Goal: Task Accomplishment & Management: Complete application form

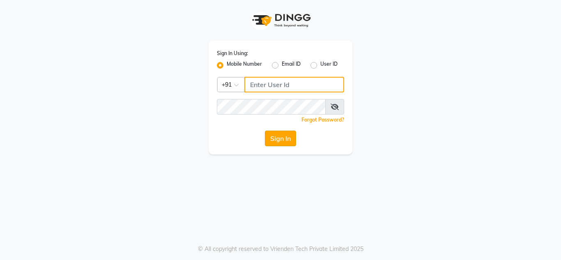
type input "7738947693"
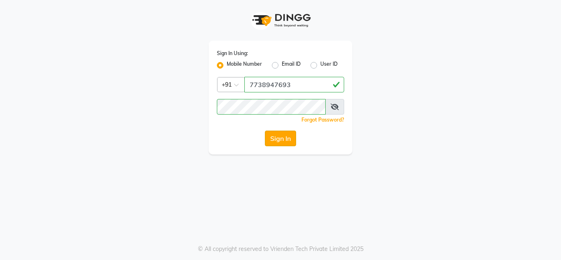
click at [278, 138] on button "Sign In" at bounding box center [280, 139] width 31 height 16
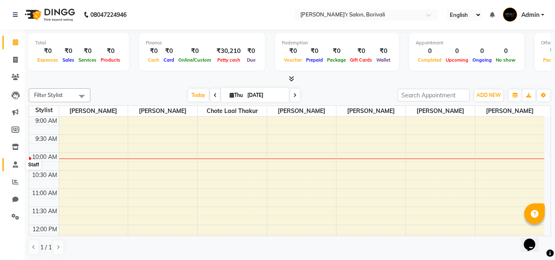
click at [17, 163] on icon at bounding box center [15, 164] width 5 height 6
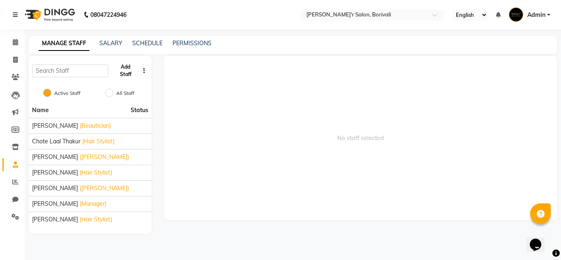
click at [122, 69] on button "Add Staff" at bounding box center [126, 70] width 28 height 21
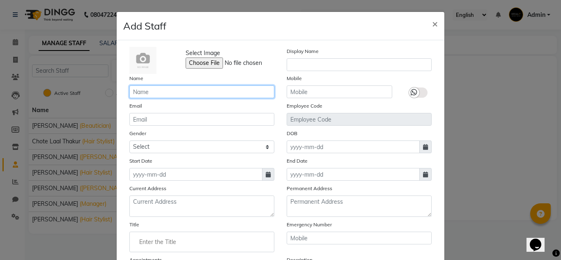
click at [186, 91] on input "text" at bounding box center [201, 91] width 145 height 13
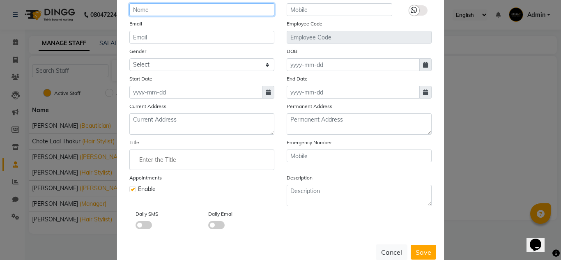
scroll to position [102, 0]
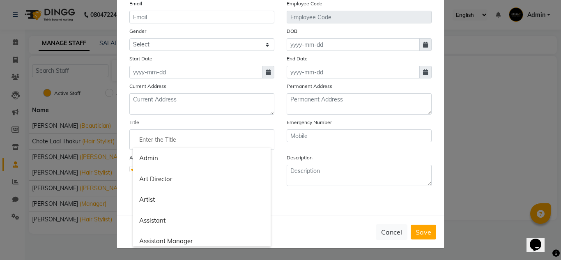
click at [152, 138] on input "Enter the Title" at bounding box center [202, 139] width 138 height 16
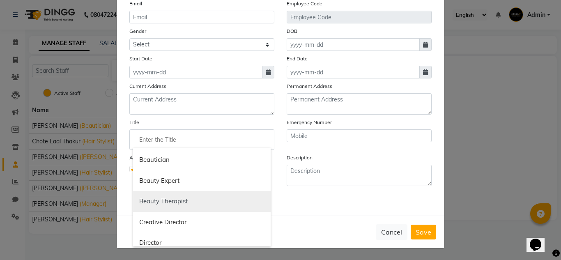
scroll to position [123, 0]
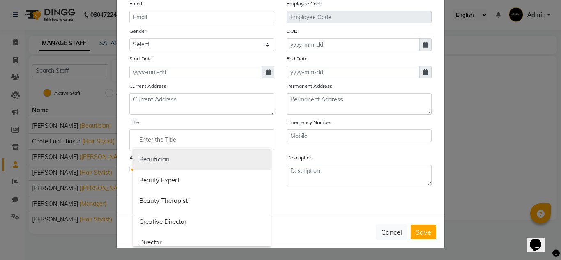
click at [161, 158] on link "Beautician" at bounding box center [202, 159] width 138 height 21
type input "Beautician"
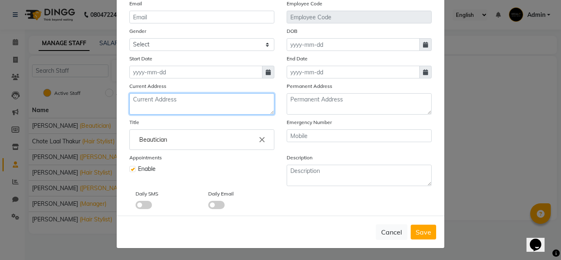
click at [182, 103] on textarea at bounding box center [201, 103] width 145 height 21
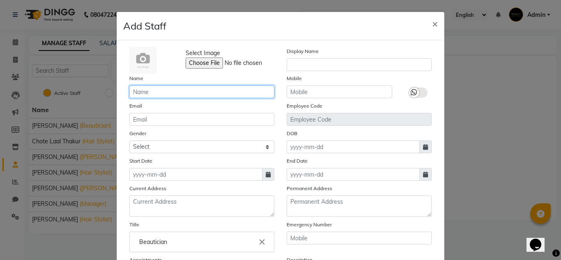
click at [168, 89] on input "text" at bounding box center [201, 91] width 145 height 13
click at [432, 21] on span "×" at bounding box center [435, 23] width 6 height 12
checkbox input "false"
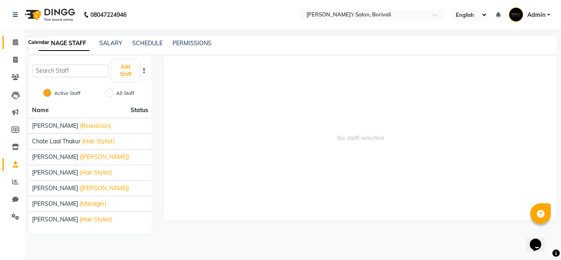
click at [14, 42] on icon at bounding box center [15, 42] width 5 height 6
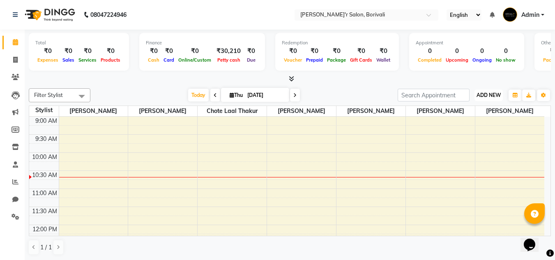
click at [494, 94] on span "ADD NEW" at bounding box center [488, 95] width 24 height 6
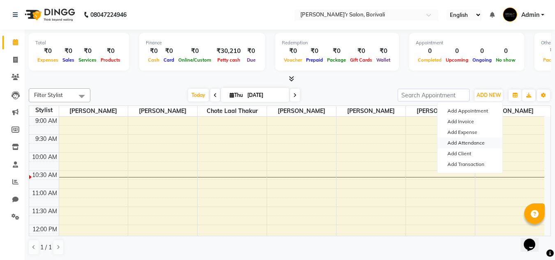
click at [473, 144] on link "Add Attendance" at bounding box center [469, 143] width 65 height 11
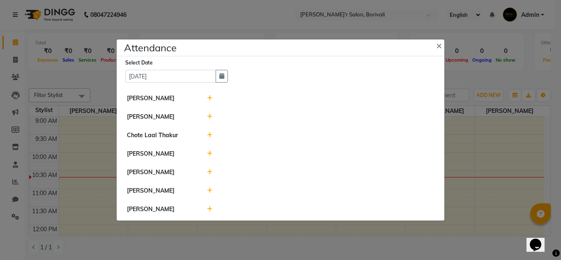
click at [210, 135] on icon at bounding box center [209, 135] width 5 height 6
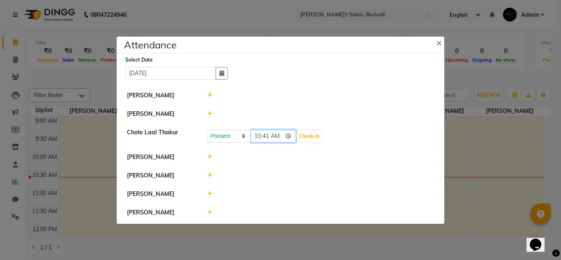
click at [261, 135] on input "10:41" at bounding box center [273, 136] width 46 height 13
click at [269, 137] on input "10:41" at bounding box center [273, 136] width 46 height 13
type input "10:00"
click at [303, 138] on button "Check-In" at bounding box center [309, 136] width 25 height 11
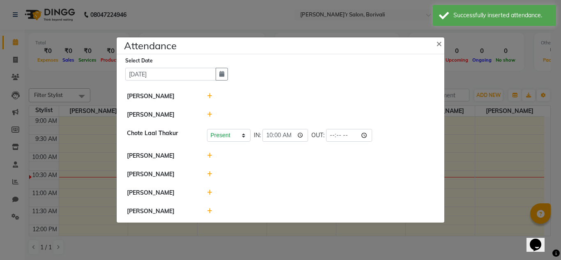
click at [213, 208] on div at bounding box center [321, 211] width 240 height 9
click at [206, 213] on div at bounding box center [321, 211] width 240 height 9
click at [210, 210] on icon at bounding box center [209, 211] width 5 height 6
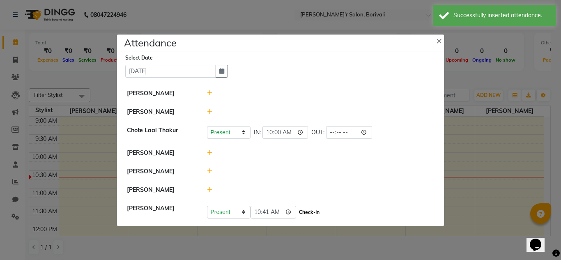
click at [297, 212] on button "Check-In" at bounding box center [309, 211] width 25 height 11
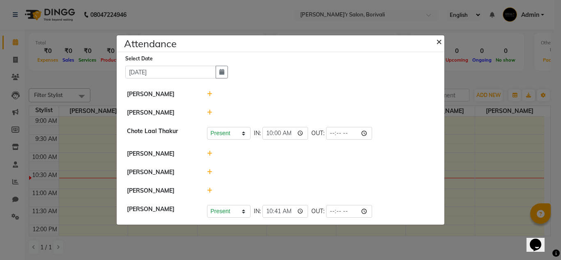
click at [439, 41] on span "×" at bounding box center [439, 41] width 6 height 12
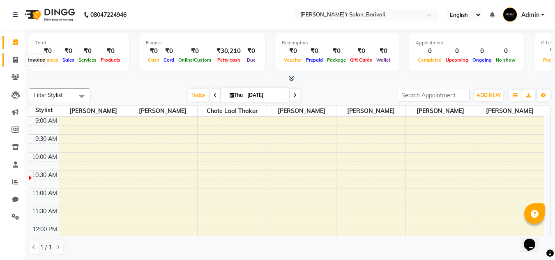
click at [18, 59] on icon at bounding box center [15, 60] width 5 height 6
select select "8737"
select select "service"
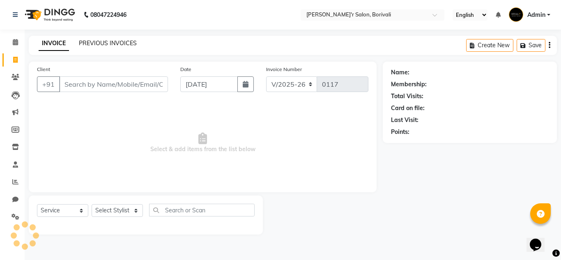
click at [107, 41] on link "PREVIOUS INVOICES" at bounding box center [108, 42] width 58 height 7
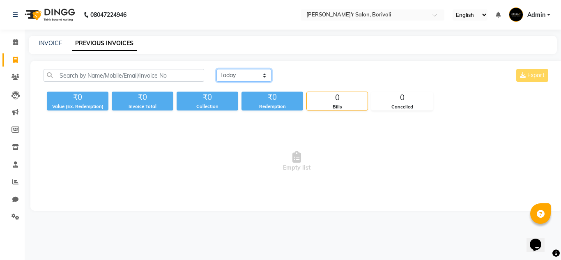
click at [256, 73] on select "[DATE] [DATE] Custom Range" at bounding box center [243, 75] width 55 height 13
select select "[DATE]"
click at [216, 69] on select "[DATE] [DATE] Custom Range" at bounding box center [243, 75] width 55 height 13
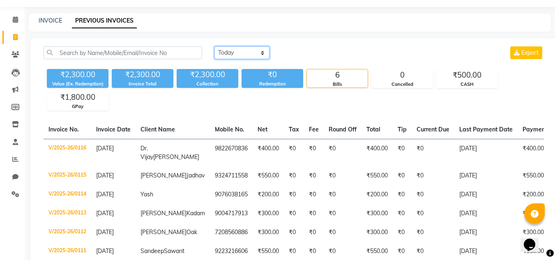
scroll to position [82, 0]
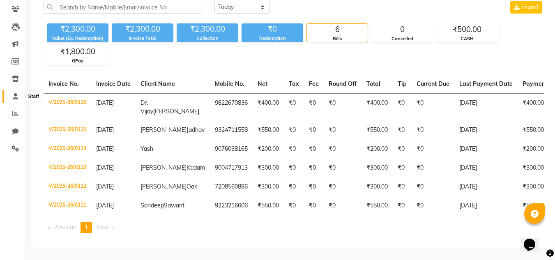
click at [11, 92] on span at bounding box center [15, 96] width 14 height 9
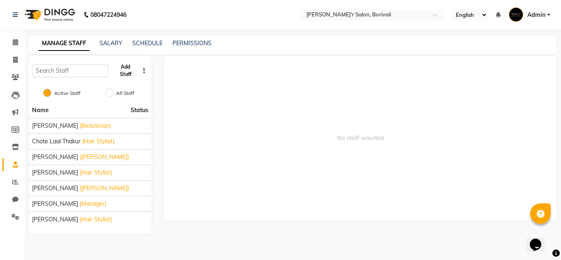
click at [121, 70] on button "Add Staff" at bounding box center [126, 70] width 28 height 21
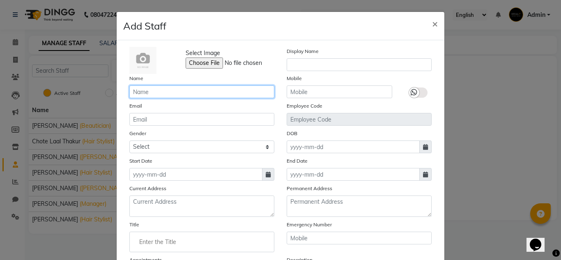
click at [211, 93] on input "text" at bounding box center [201, 91] width 145 height 13
type input "[PERSON_NAME]"
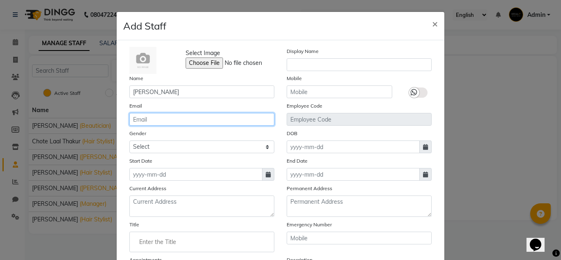
click at [157, 121] on input "email" at bounding box center [201, 119] width 145 height 13
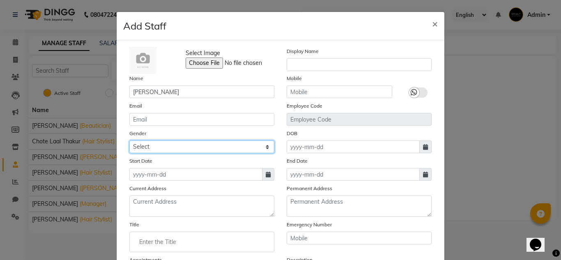
click at [204, 149] on select "Select [DEMOGRAPHIC_DATA] [DEMOGRAPHIC_DATA] Other Prefer Not To Say" at bounding box center [201, 146] width 145 height 13
select select "[DEMOGRAPHIC_DATA]"
click at [129, 140] on select "Select [DEMOGRAPHIC_DATA] [DEMOGRAPHIC_DATA] Other Prefer Not To Say" at bounding box center [201, 146] width 145 height 13
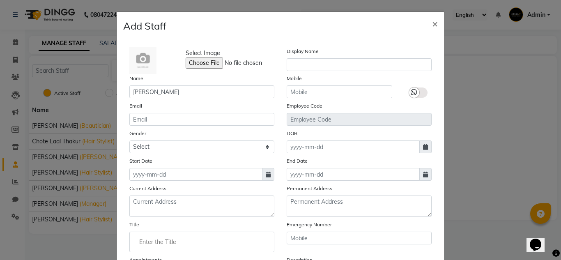
click at [266, 177] on icon at bounding box center [268, 175] width 5 height 6
select select "9"
select select "2025"
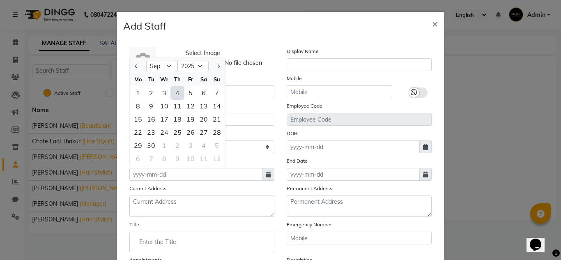
click at [171, 92] on div "4" at bounding box center [177, 92] width 13 height 13
type input "[DATE]"
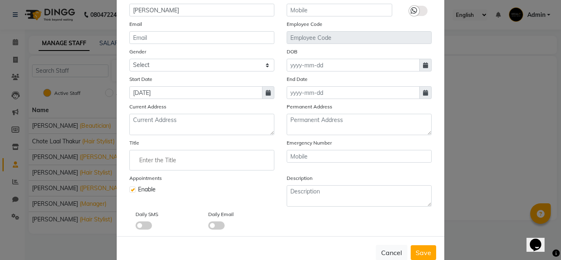
scroll to position [82, 0]
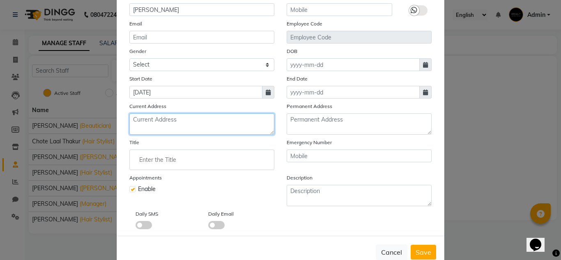
click at [196, 124] on textarea at bounding box center [201, 123] width 145 height 21
type textarea "c"
type textarea "C wing , [STREET_ADDRESS]"
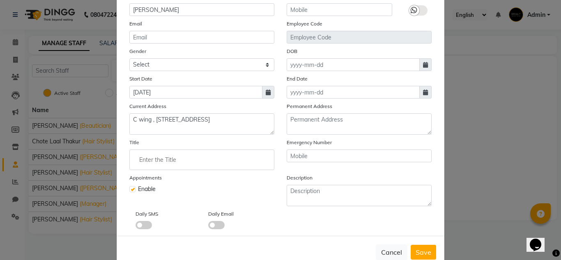
click at [200, 165] on input "Enter the Title" at bounding box center [202, 159] width 138 height 16
click at [163, 194] on link "Beautician" at bounding box center [202, 194] width 138 height 21
type input "Beautician"
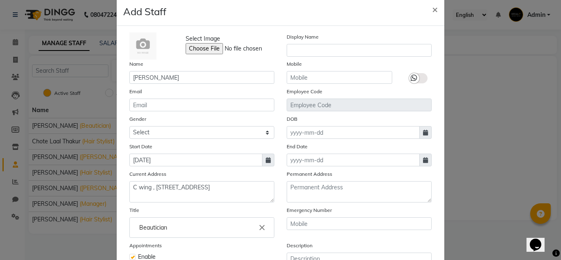
scroll to position [0, 0]
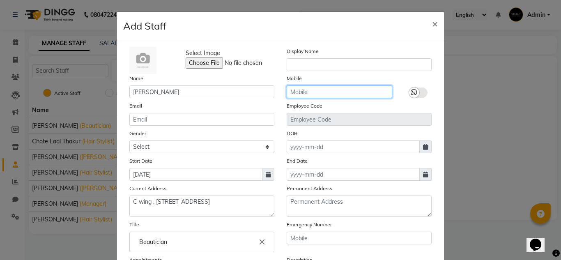
click at [342, 90] on input "text" at bounding box center [340, 91] width 106 height 13
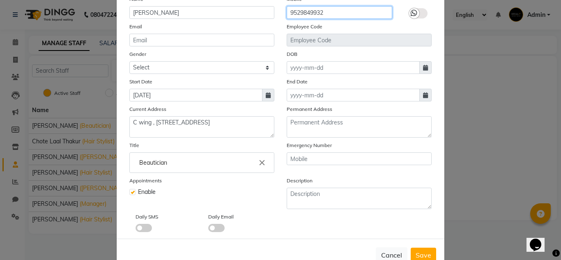
scroll to position [82, 0]
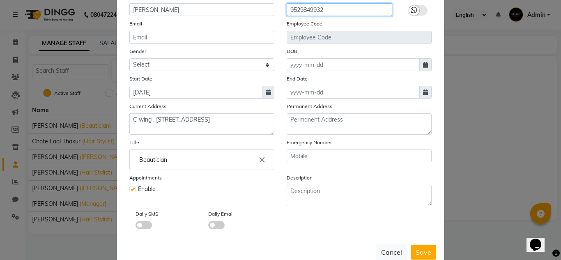
type input "9529849932"
click at [425, 64] on span at bounding box center [425, 64] width 12 height 13
select select "9"
select select "2025"
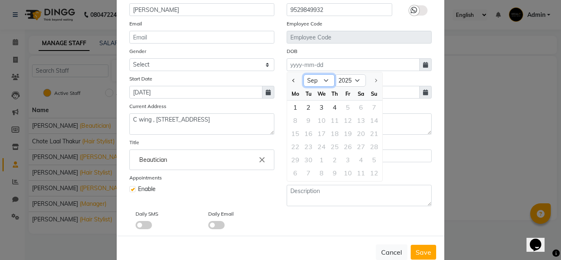
click at [309, 79] on select "Jan Feb Mar Apr May Jun [DATE] Aug Sep" at bounding box center [318, 80] width 31 height 12
click at [310, 82] on select "Jan Feb Mar Apr May Jun [DATE] Aug Sep" at bounding box center [318, 80] width 31 height 12
click at [292, 79] on span "Previous month" at bounding box center [293, 80] width 3 height 3
select select "8"
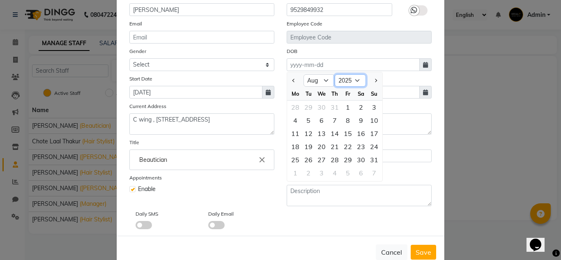
click at [344, 82] on select "1920 1921 1922 1923 1924 1925 1926 1927 1928 1929 1930 1931 1932 1933 1934 1935…" at bounding box center [350, 80] width 31 height 12
select select "2002"
click at [335, 74] on select "1920 1921 1922 1923 1924 1925 1926 1927 1928 1929 1930 1931 1932 1933 1934 1935…" at bounding box center [350, 80] width 31 height 12
click at [315, 80] on select "Jan Feb Mar Apr May Jun [DATE] Aug Sep Oct Nov Dec" at bounding box center [318, 80] width 31 height 12
select select "7"
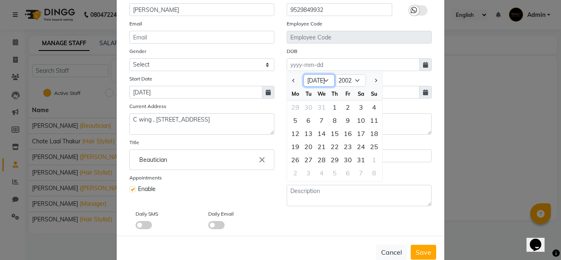
click at [303, 74] on select "Jan Feb Mar Apr May Jun [DATE] Aug Sep Oct Nov Dec" at bounding box center [318, 80] width 31 height 12
click at [305, 133] on div "16" at bounding box center [308, 133] width 13 height 13
type input "[DATE]"
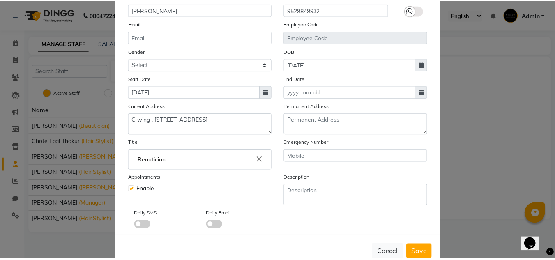
scroll to position [102, 0]
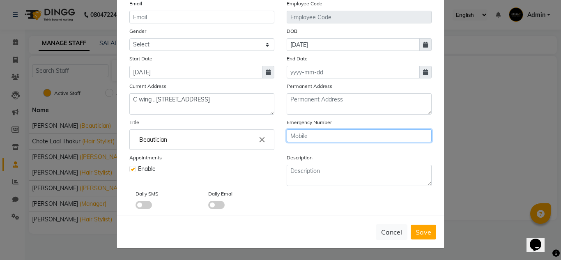
click at [321, 134] on input "text" at bounding box center [359, 135] width 145 height 13
type input "9619094482"
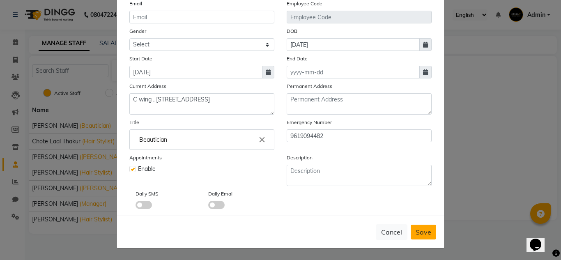
click at [417, 231] on span "Save" at bounding box center [423, 232] width 16 height 8
select select
checkbox input "false"
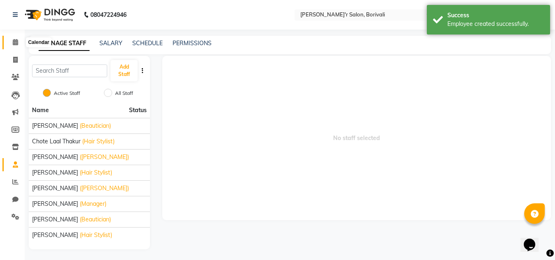
click at [12, 40] on span at bounding box center [15, 42] width 14 height 9
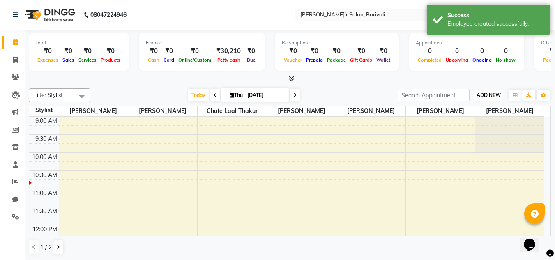
click at [489, 92] on span "ADD NEW" at bounding box center [488, 95] width 24 height 6
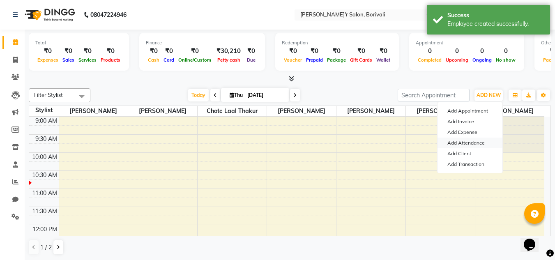
click at [470, 143] on link "Add Attendance" at bounding box center [469, 143] width 65 height 11
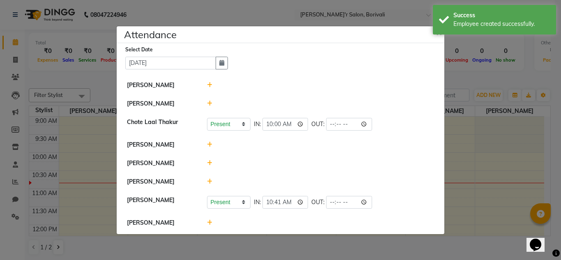
click at [209, 222] on icon at bounding box center [209, 223] width 5 height 6
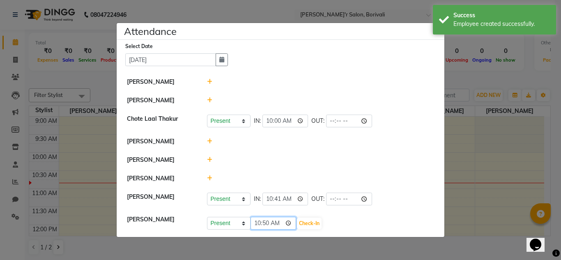
click at [270, 222] on input "10:50" at bounding box center [273, 223] width 46 height 13
click at [268, 225] on input "10:50" at bounding box center [273, 223] width 46 height 13
type input "10:00"
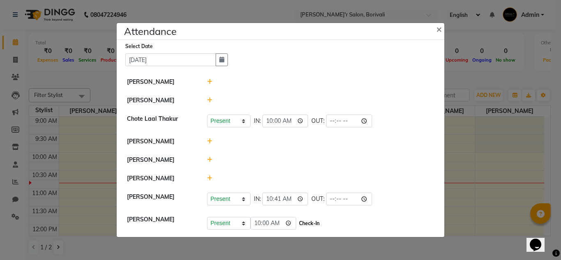
click at [303, 222] on button "Check-In" at bounding box center [309, 223] width 25 height 11
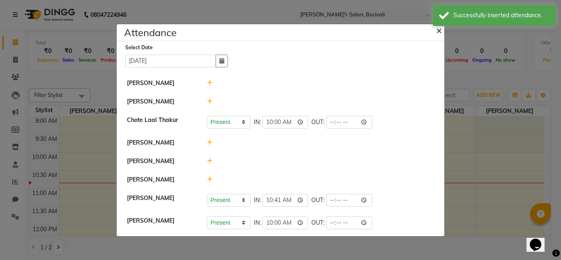
click at [437, 28] on span "×" at bounding box center [439, 30] width 6 height 12
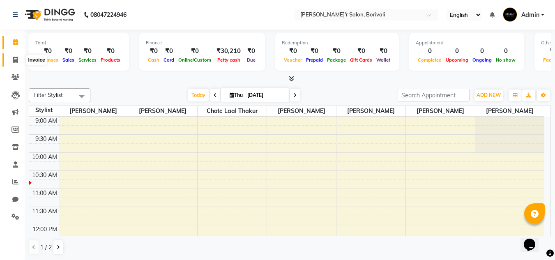
click at [13, 62] on icon at bounding box center [15, 60] width 5 height 6
select select "8737"
select select "service"
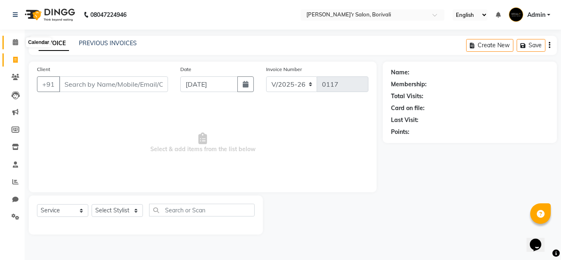
click at [15, 40] on icon at bounding box center [15, 42] width 5 height 6
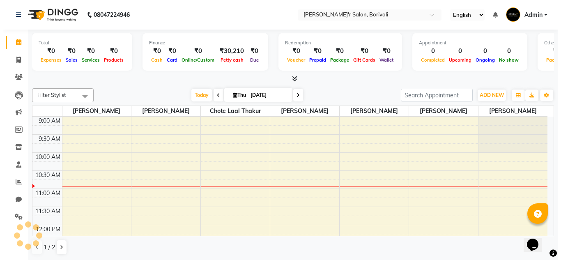
scroll to position [37, 0]
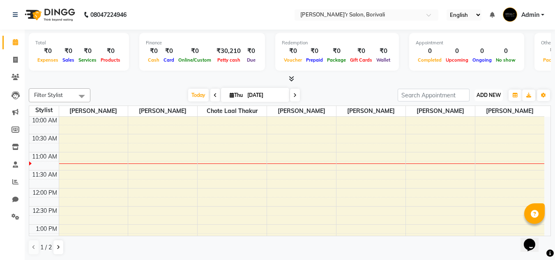
click at [488, 92] on span "ADD NEW" at bounding box center [488, 95] width 24 height 6
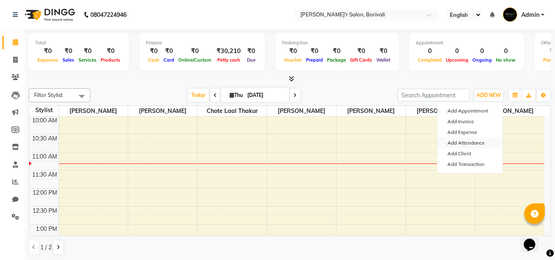
click at [475, 141] on link "Add Attendance" at bounding box center [469, 143] width 65 height 11
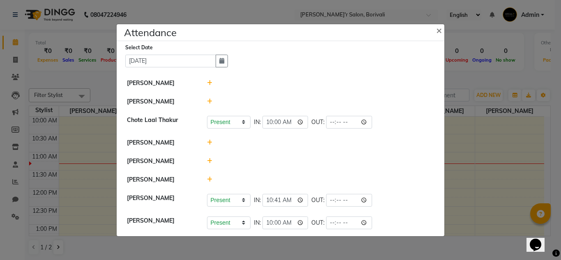
click at [210, 140] on icon at bounding box center [209, 143] width 5 height 6
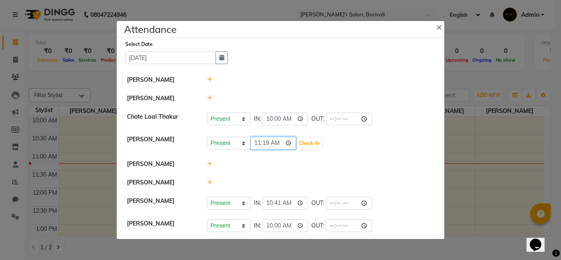
click at [264, 144] on input "11:19" at bounding box center [273, 143] width 46 height 13
type input "11:00"
click at [303, 142] on button "Check-In" at bounding box center [309, 143] width 25 height 11
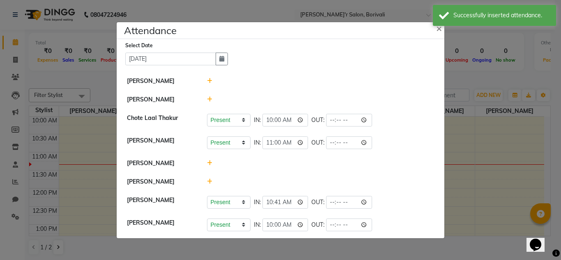
click at [209, 160] on icon at bounding box center [209, 163] width 5 height 6
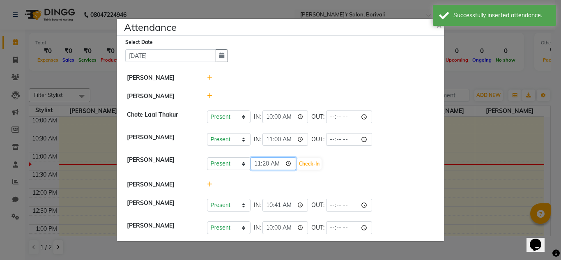
click at [265, 162] on input "11:20" at bounding box center [273, 163] width 46 height 13
type input "11:00"
click at [309, 163] on button "Check-In" at bounding box center [309, 163] width 25 height 11
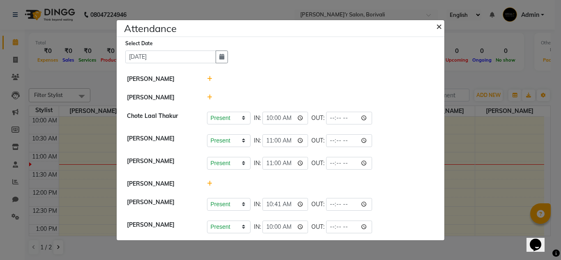
click at [440, 23] on span "×" at bounding box center [439, 26] width 6 height 12
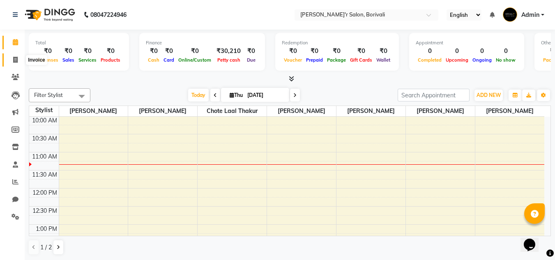
click at [14, 59] on icon at bounding box center [15, 60] width 5 height 6
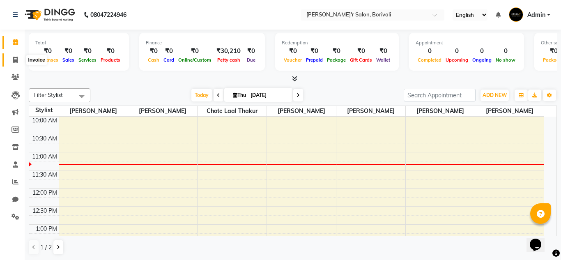
select select "8737"
select select "service"
